Goal: Task Accomplishment & Management: Manage account settings

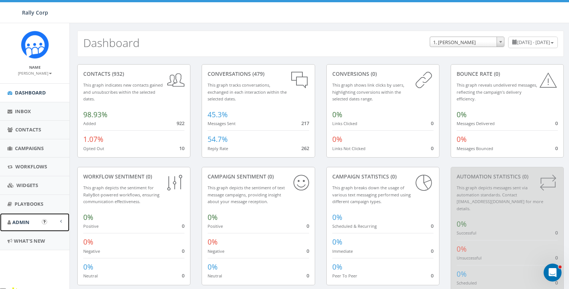
click at [20, 222] on span "Admin" at bounding box center [20, 222] width 17 height 7
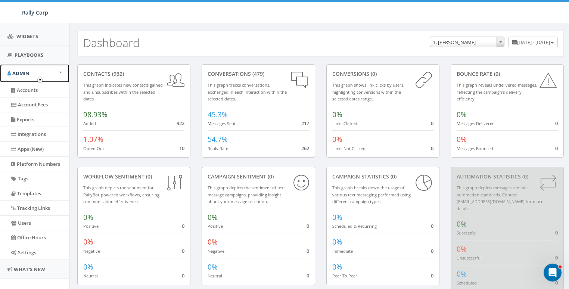
scroll to position [158, 0]
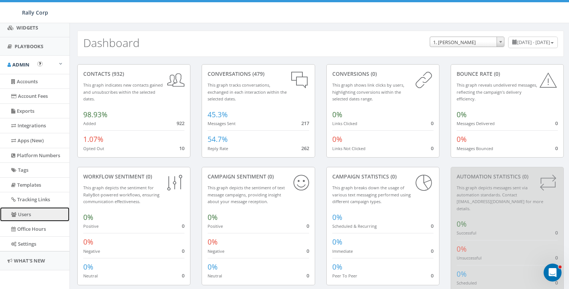
click at [26, 211] on link "Users" at bounding box center [34, 214] width 69 height 15
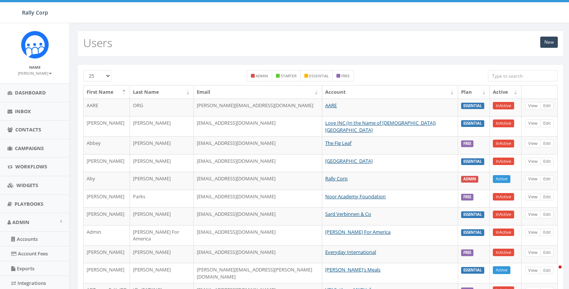
click at [520, 76] on input "search" at bounding box center [523, 75] width 70 height 11
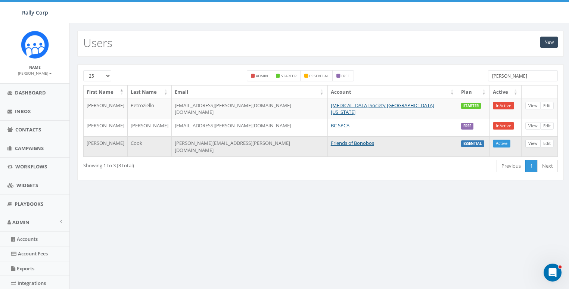
type input "kathl"
click at [530, 140] on link "View" at bounding box center [533, 144] width 15 height 8
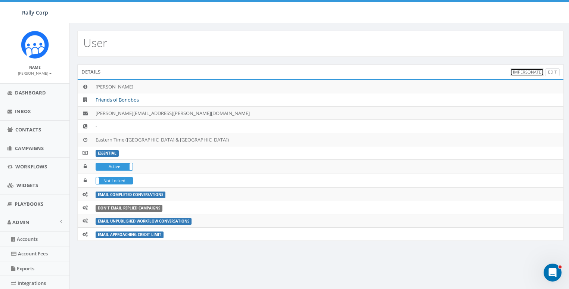
click at [524, 70] on link "Impersonate" at bounding box center [527, 72] width 34 height 8
